Goal: Navigation & Orientation: Find specific page/section

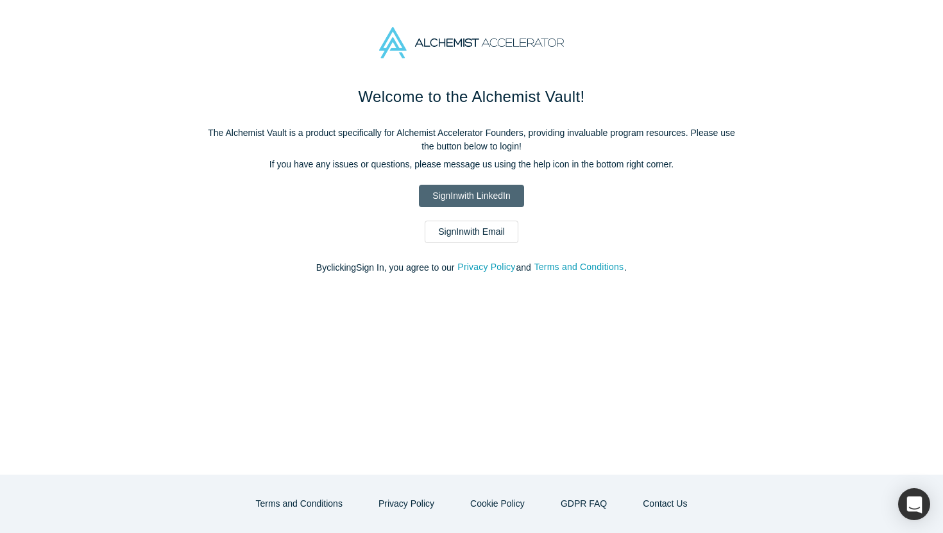
click at [485, 191] on link "Sign In with LinkedIn" at bounding box center [471, 196] width 105 height 22
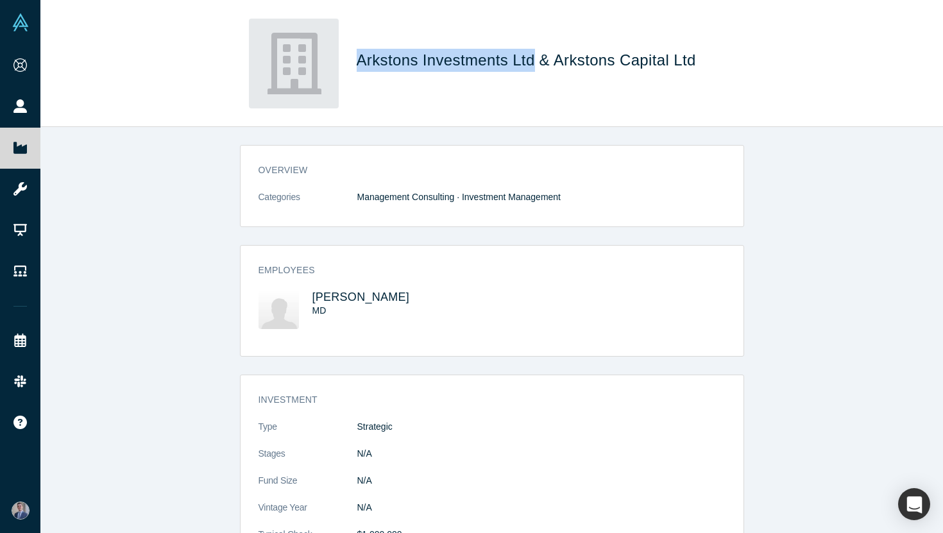
drag, startPoint x: 355, startPoint y: 58, endPoint x: 535, endPoint y: 65, distance: 180.4
click at [535, 65] on div "Arkstons Investments Ltd & Arkstons Capital Ltd" at bounding box center [492, 64] width 504 height 90
